Goal: Task Accomplishment & Management: Complete application form

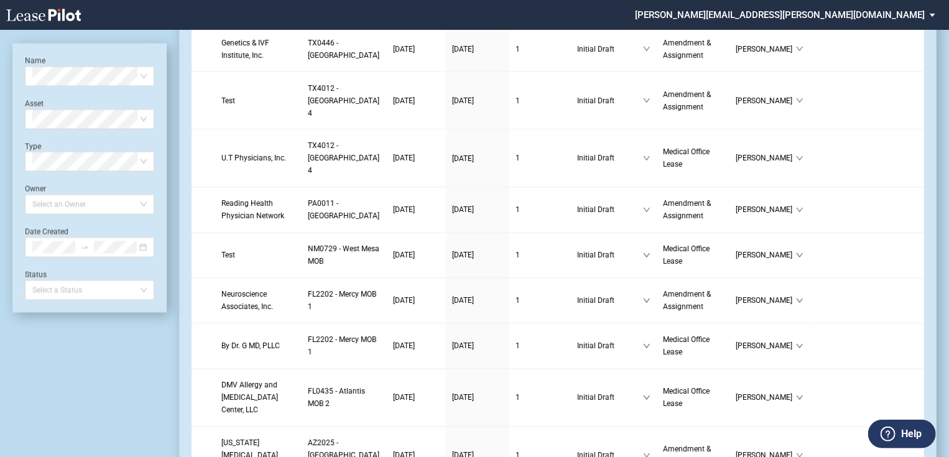
scroll to position [1095, 0]
click at [276, 61] on link "Genetics & IVF Institute, Inc." at bounding box center [258, 48] width 74 height 25
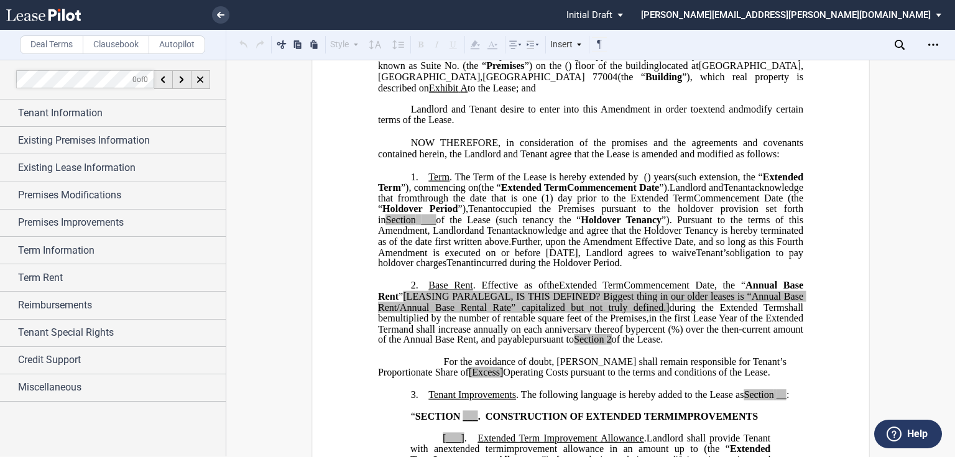
scroll to position [249, 0]
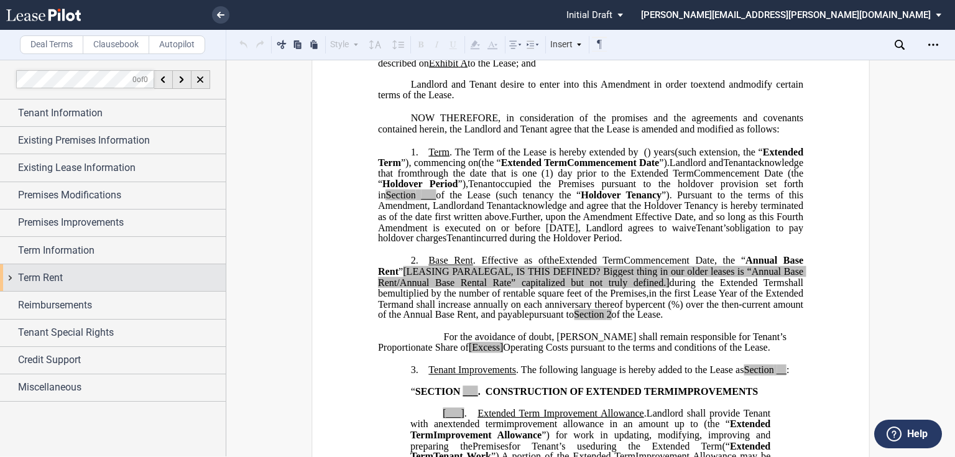
click at [97, 276] on div "Term Rent" at bounding box center [122, 278] width 208 height 15
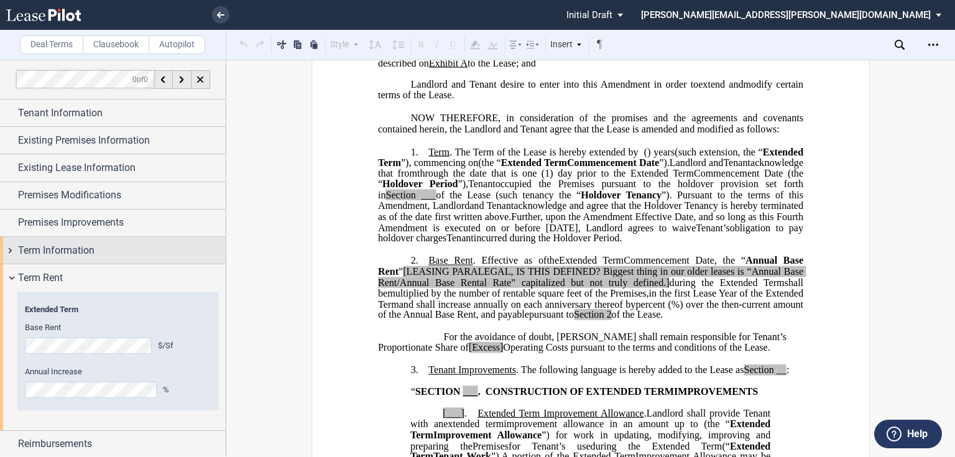
click at [113, 241] on div "Term Information" at bounding box center [113, 250] width 226 height 27
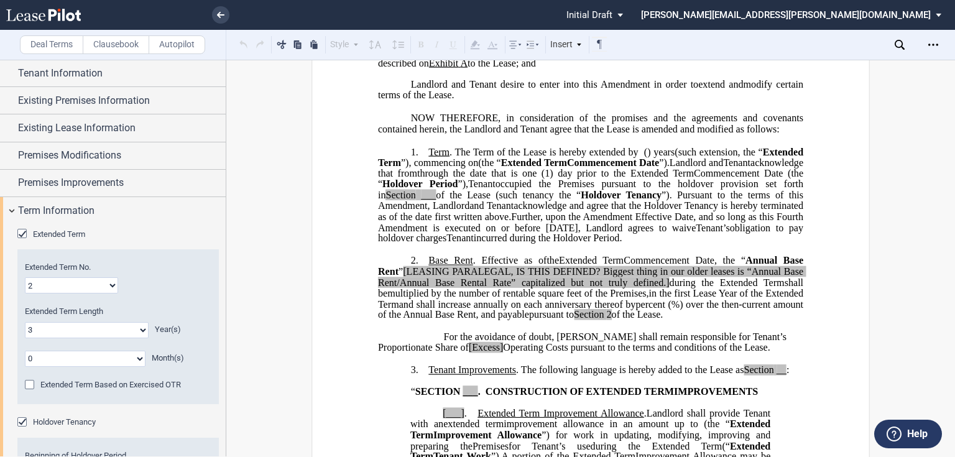
scroll to position [100, 0]
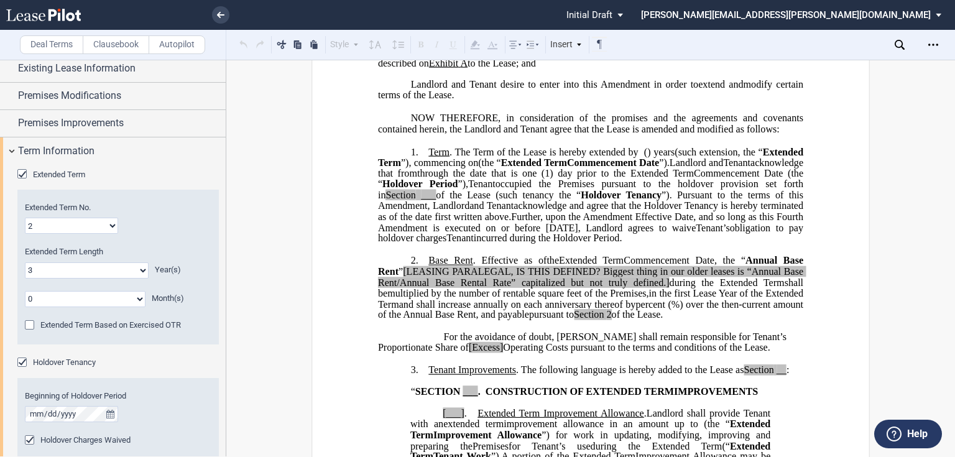
click at [24, 361] on div "Holdover Tenancy" at bounding box center [23, 364] width 12 height 12
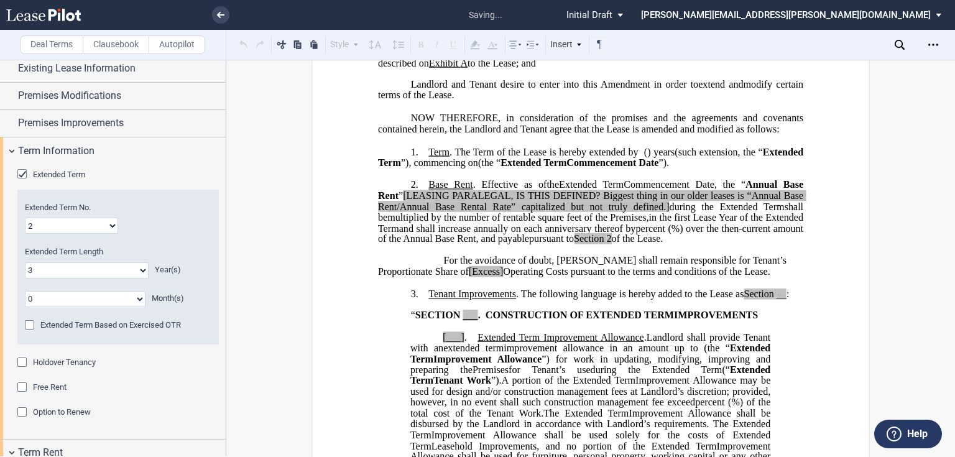
click at [24, 361] on div "Holdover Tenancy" at bounding box center [23, 364] width 12 height 12
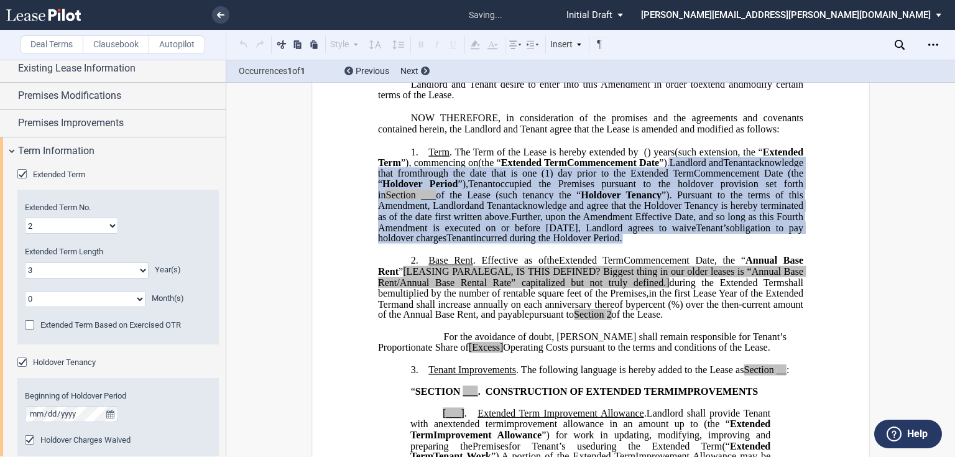
click at [24, 361] on div "Holdover Tenancy" at bounding box center [23, 364] width 12 height 12
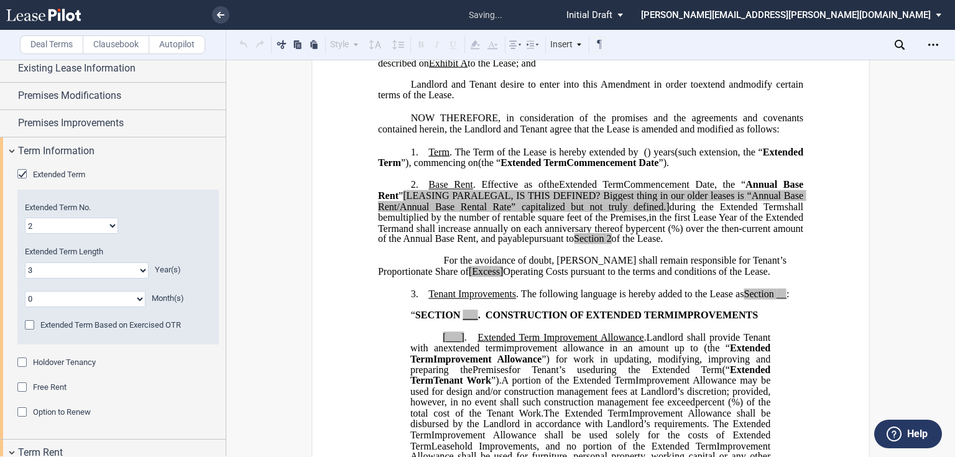
click at [24, 361] on div "Holdover Tenancy" at bounding box center [23, 364] width 12 height 12
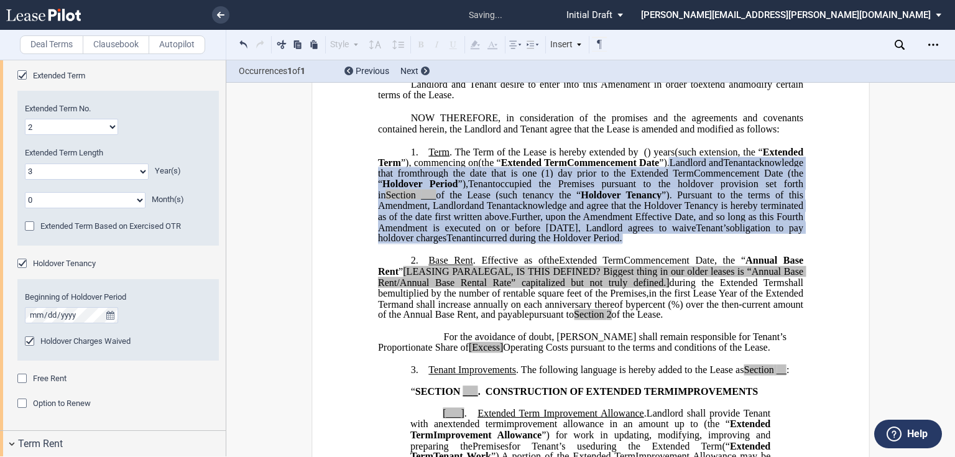
scroll to position [199, 0]
click at [29, 340] on div "Holdover Charges Waived" at bounding box center [31, 342] width 12 height 12
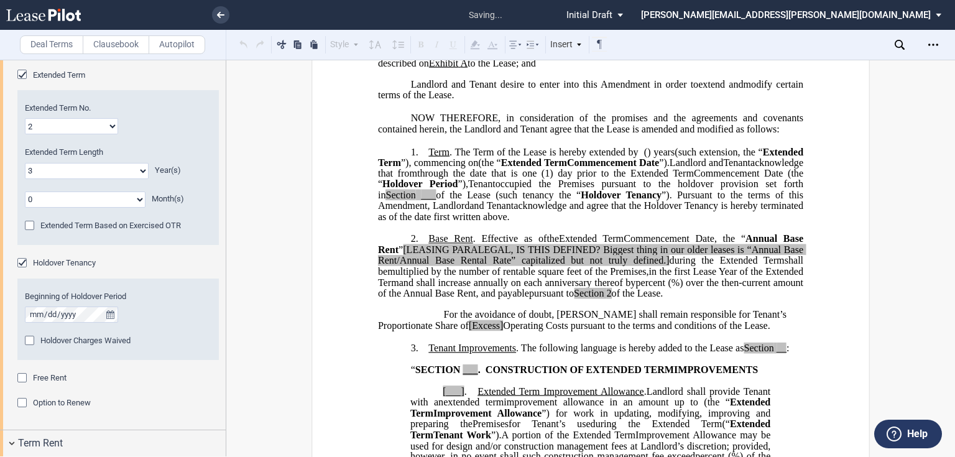
click at [29, 340] on div "Holdover Charges Waived" at bounding box center [31, 342] width 12 height 12
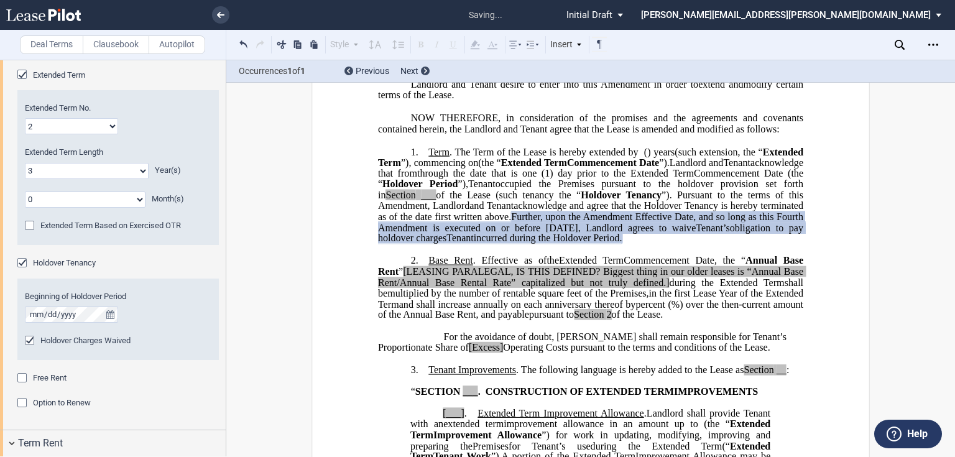
click at [29, 340] on div "Holdover Charges Waived" at bounding box center [31, 342] width 12 height 12
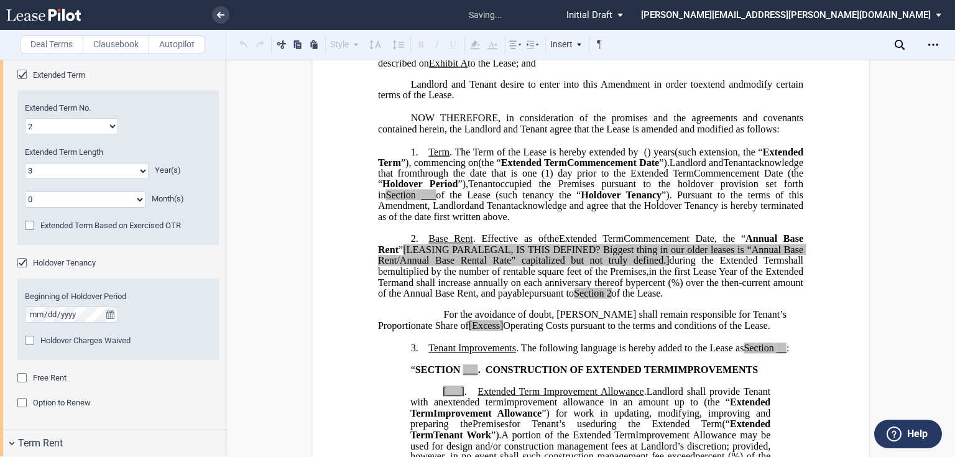
click at [29, 340] on div "Holdover Charges Waived" at bounding box center [31, 342] width 12 height 12
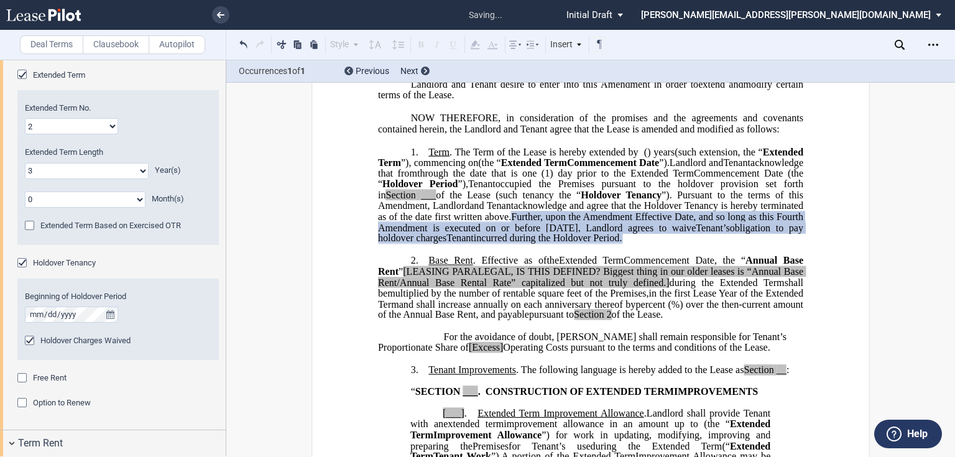
click at [29, 340] on div "Holdover Charges Waived" at bounding box center [31, 342] width 12 height 12
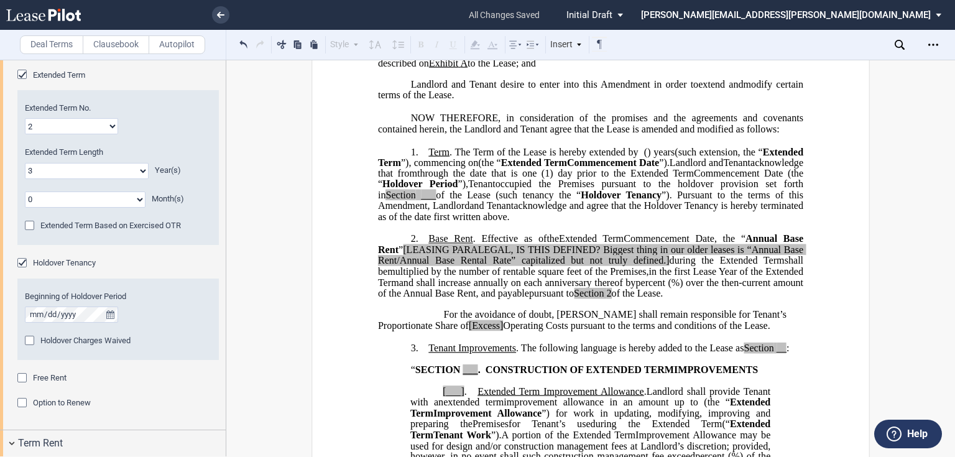
click at [32, 336] on div "Holdover Charges Waived" at bounding box center [31, 342] width 12 height 12
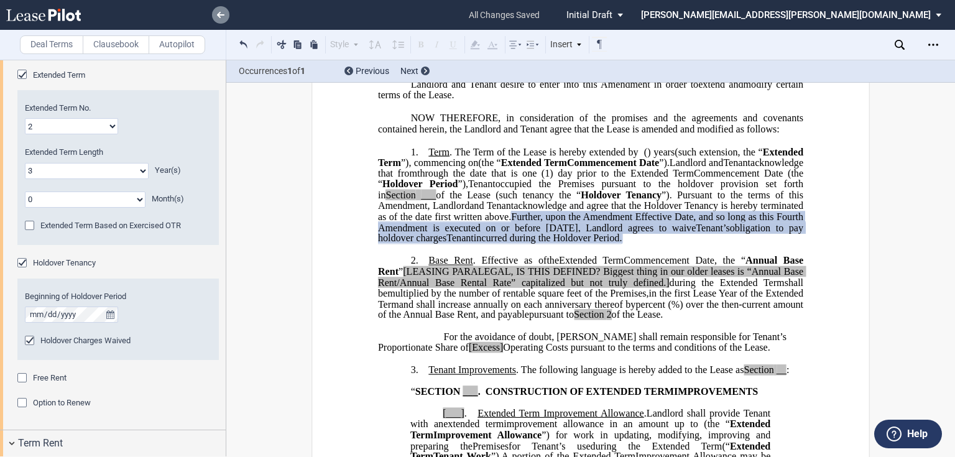
click at [224, 19] on link at bounding box center [220, 14] width 17 height 17
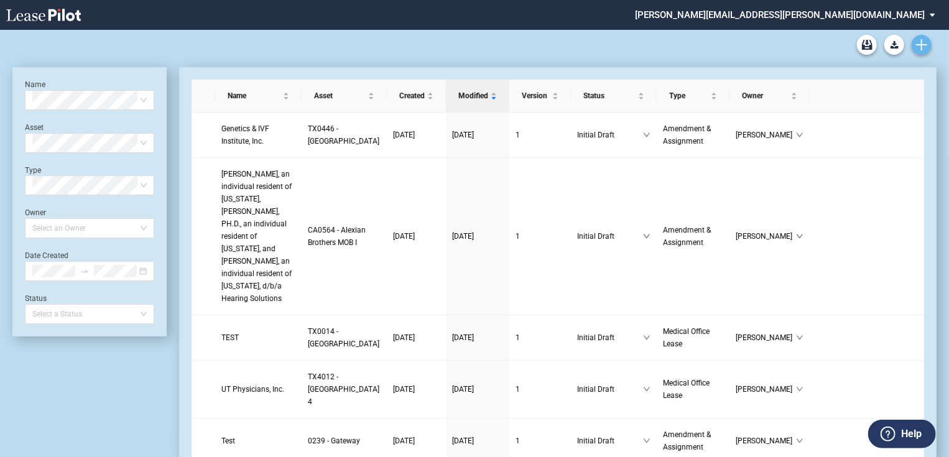
click at [916, 45] on use "Create new document" at bounding box center [921, 44] width 11 height 11
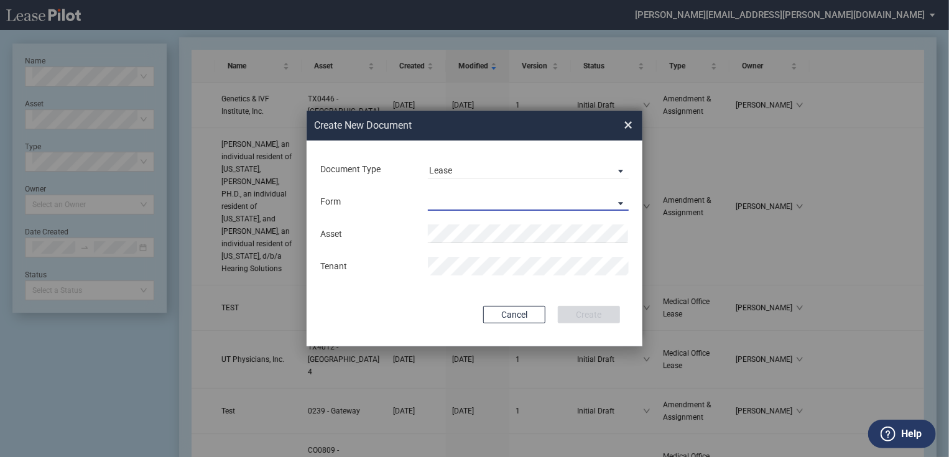
click at [531, 200] on md-select "Medical Office Lease Scottsdale Lease Louisville Lease 1370 Medical Place Lease…" at bounding box center [528, 201] width 201 height 19
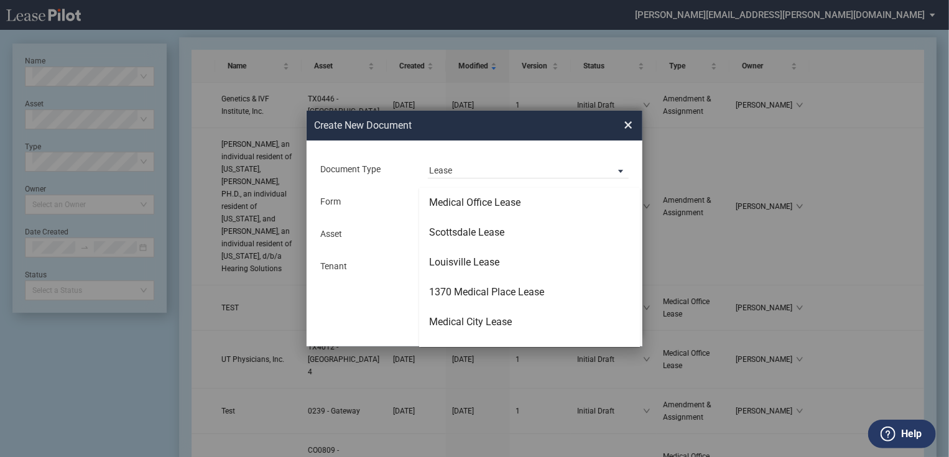
click at [526, 167] on md-backdrop at bounding box center [474, 243] width 949 height 487
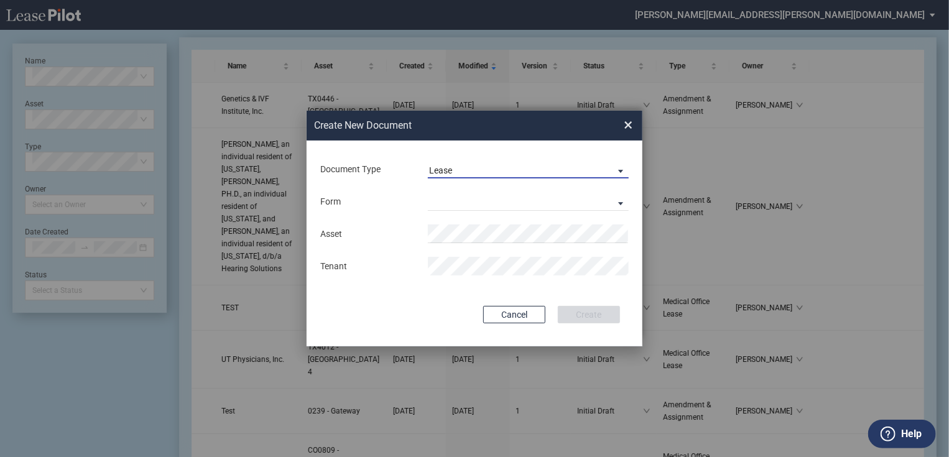
click at [526, 167] on span "Lease" at bounding box center [518, 171] width 178 height 12
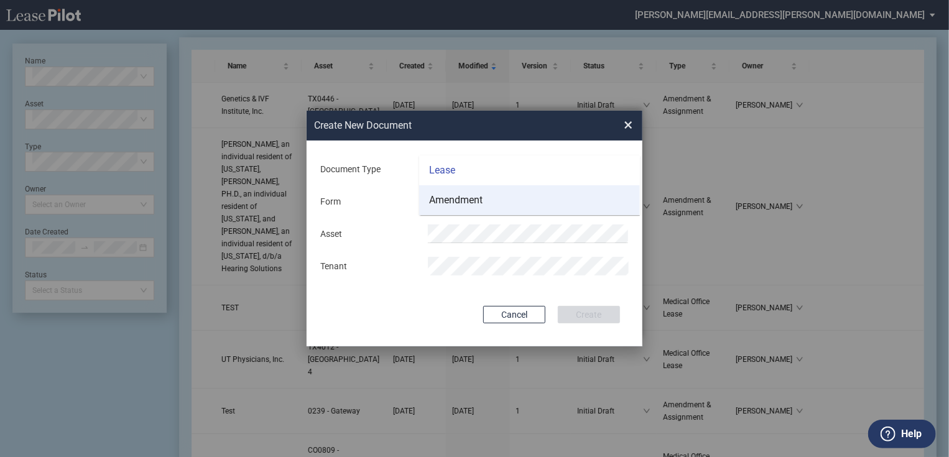
click at [524, 198] on md-option "Amendment" at bounding box center [529, 200] width 221 height 30
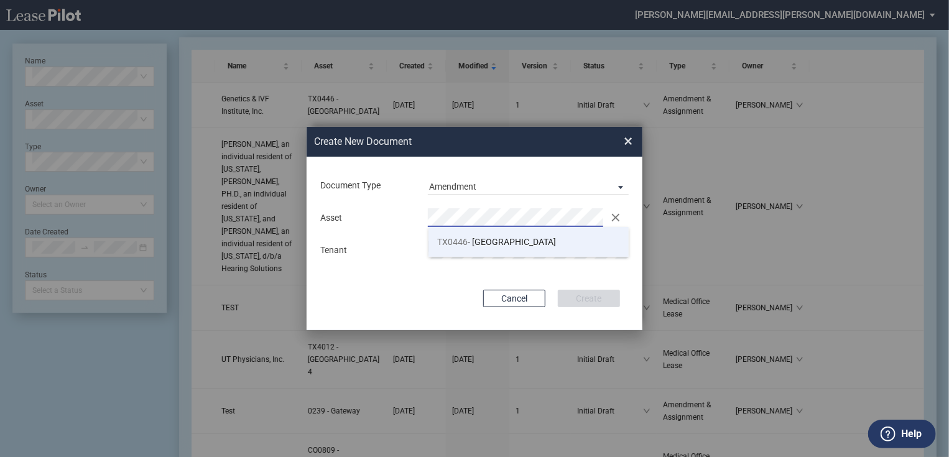
click at [486, 244] on span "TX0446 - Museum Medical Tower" at bounding box center [497, 242] width 119 height 10
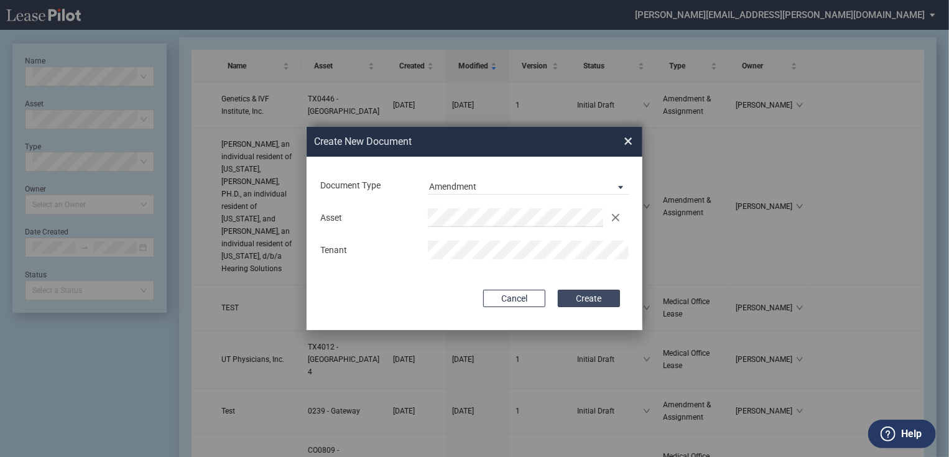
click at [577, 304] on button "Create" at bounding box center [589, 298] width 62 height 17
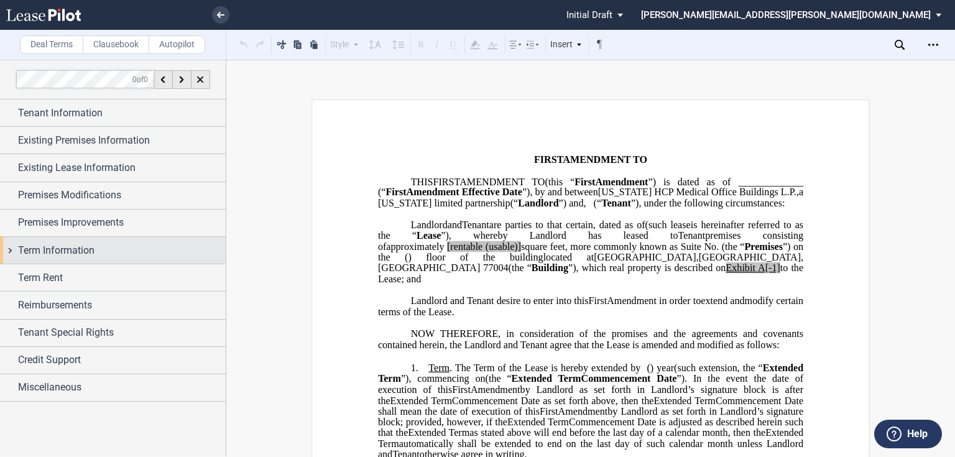
click at [82, 244] on span "Term Information" at bounding box center [56, 250] width 76 height 15
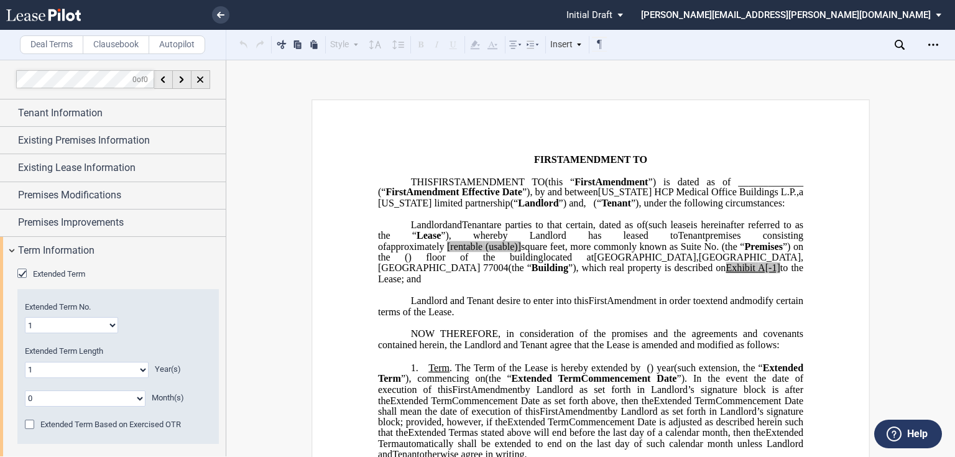
scroll to position [199, 0]
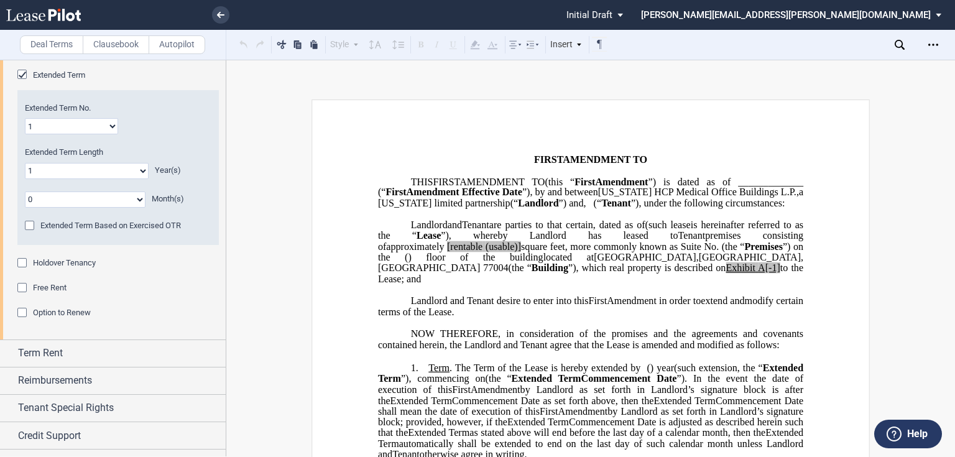
click at [22, 263] on div "Holdover Tenancy" at bounding box center [23, 264] width 12 height 12
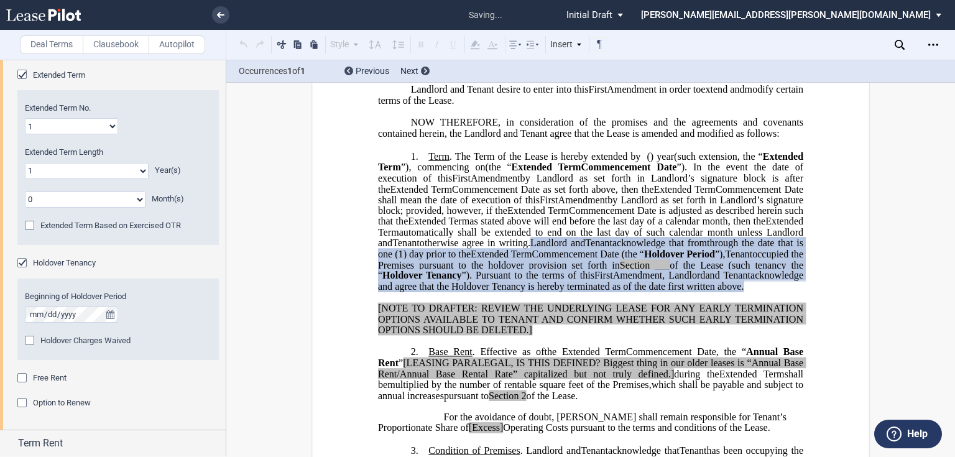
scroll to position [281, 0]
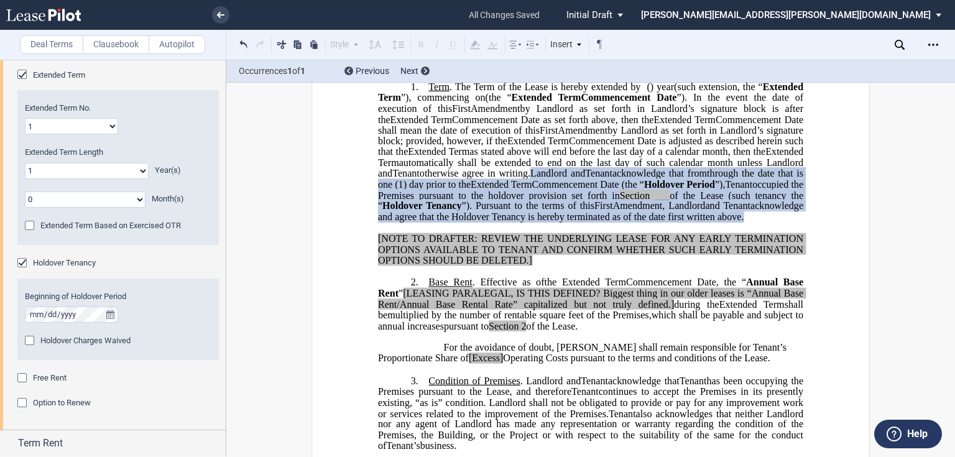
click at [30, 343] on div "Holdover Charges Waived" at bounding box center [31, 342] width 12 height 12
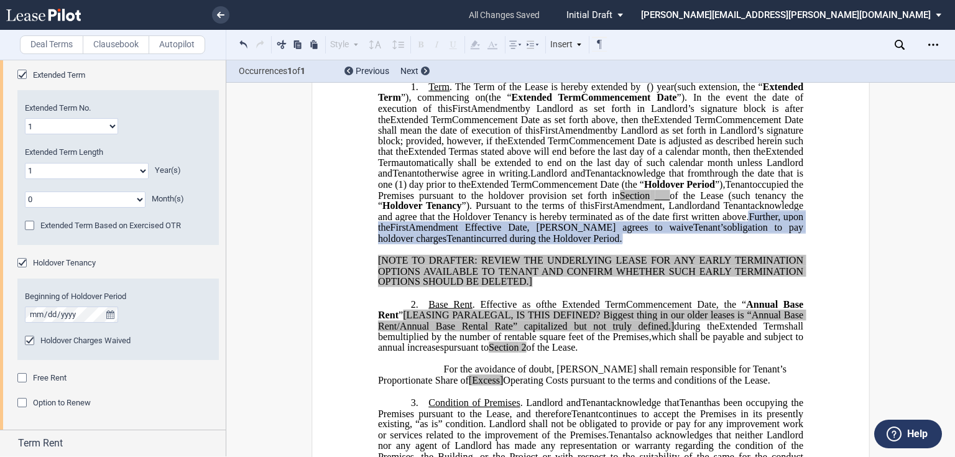
click at [531, 179] on span "otherwise agree in writing." at bounding box center [475, 173] width 111 height 11
drag, startPoint x: 639, startPoint y: 195, endPoint x: 797, endPoint y: 261, distance: 171.4
click at [797, 245] on p "1. Term . The Term of the Lease is hereby extended by [__________] ﻿ ﻿ ( ﻿ ﻿ ) …" at bounding box center [590, 163] width 425 height 164
